Goal: Find specific page/section: Find specific page/section

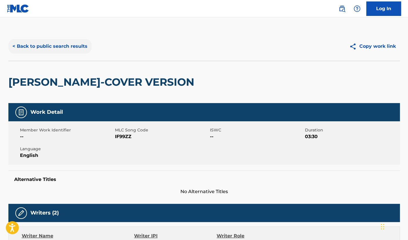
click at [32, 47] on button "< Back to public search results" at bounding box center [49, 46] width 83 height 14
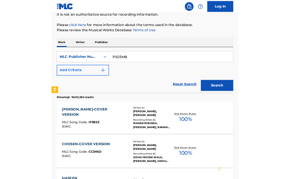
scroll to position [58, 0]
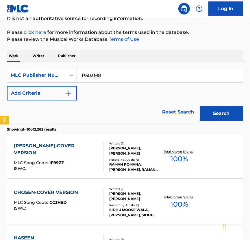
click at [91, 77] on input "P503M8" at bounding box center [160, 75] width 166 height 14
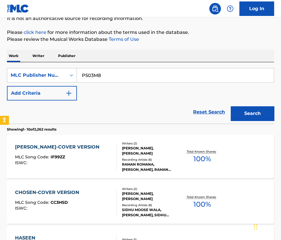
click at [91, 76] on input "P503M8" at bounding box center [175, 75] width 197 height 14
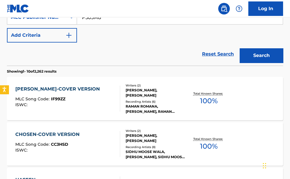
scroll to position [145, 0]
